Goal: Entertainment & Leisure: Consume media (video, audio)

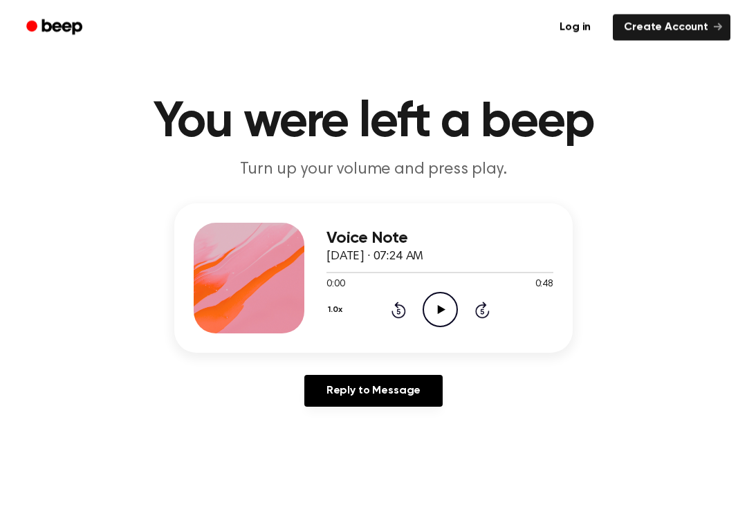
click at [447, 307] on icon "Play Audio" at bounding box center [440, 310] width 35 height 35
click at [409, 314] on div "1.0x Rewind 5 seconds Pause Audio Skip 5 seconds" at bounding box center [439, 309] width 227 height 35
click at [403, 311] on icon "Rewind 5 seconds" at bounding box center [398, 310] width 15 height 18
click at [403, 310] on icon "Rewind 5 seconds" at bounding box center [398, 310] width 15 height 18
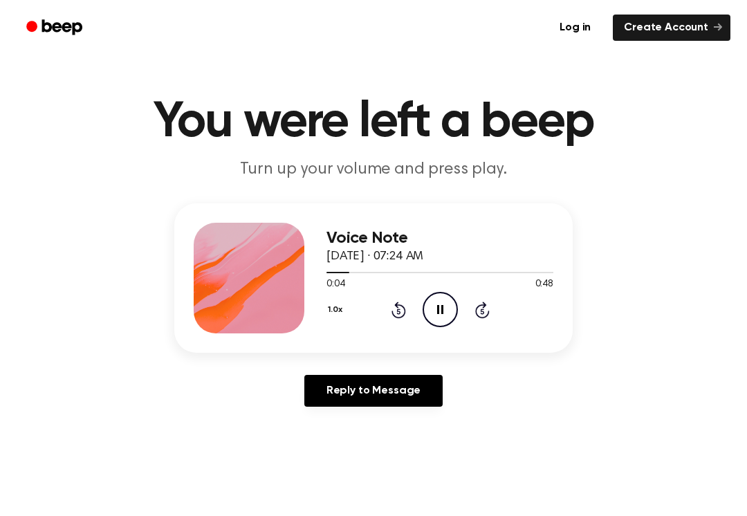
click at [402, 315] on icon "Rewind 5 seconds" at bounding box center [398, 310] width 15 height 18
click at [392, 319] on div "1.0x Rewind 5 seconds Pause Audio Skip 5 seconds" at bounding box center [439, 309] width 227 height 35
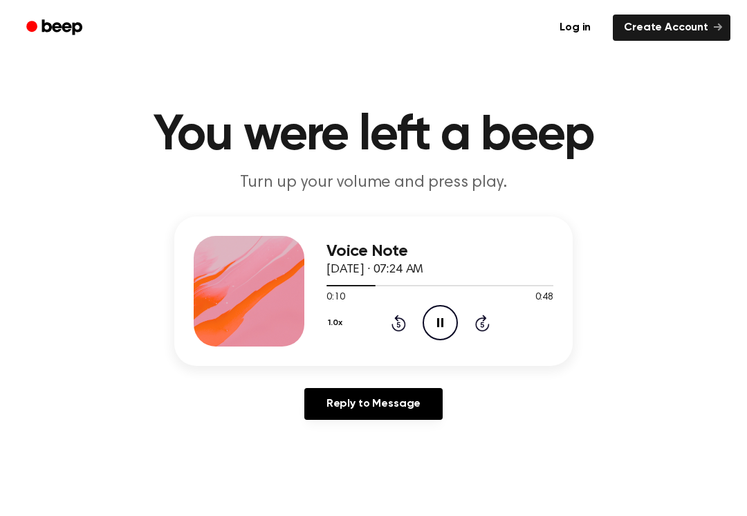
click at [400, 320] on icon "Rewind 5 seconds" at bounding box center [398, 323] width 15 height 18
click at [399, 320] on icon "Rewind 5 seconds" at bounding box center [398, 323] width 15 height 18
click at [399, 322] on icon at bounding box center [397, 325] width 3 height 6
click at [391, 322] on icon "Rewind 5 seconds" at bounding box center [398, 323] width 15 height 18
click at [395, 322] on icon "Rewind 5 seconds" at bounding box center [398, 323] width 15 height 18
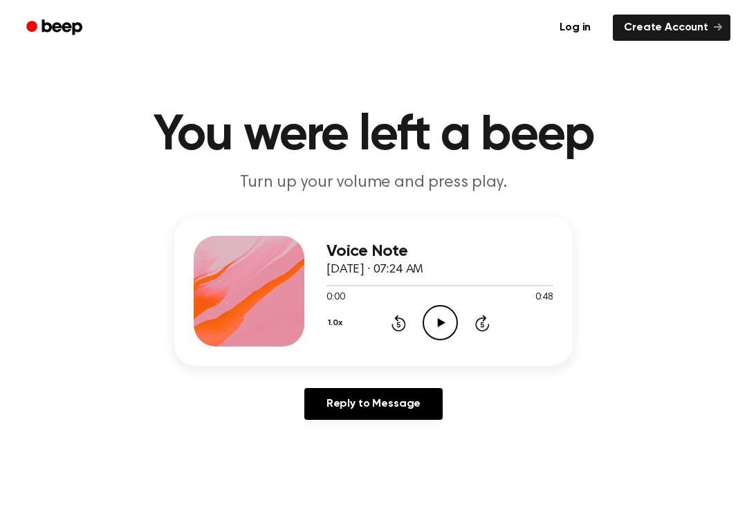
click at [392, 324] on icon at bounding box center [398, 323] width 15 height 17
click at [427, 324] on icon "Play Audio" at bounding box center [440, 322] width 35 height 35
